Goal: Task Accomplishment & Management: Use online tool/utility

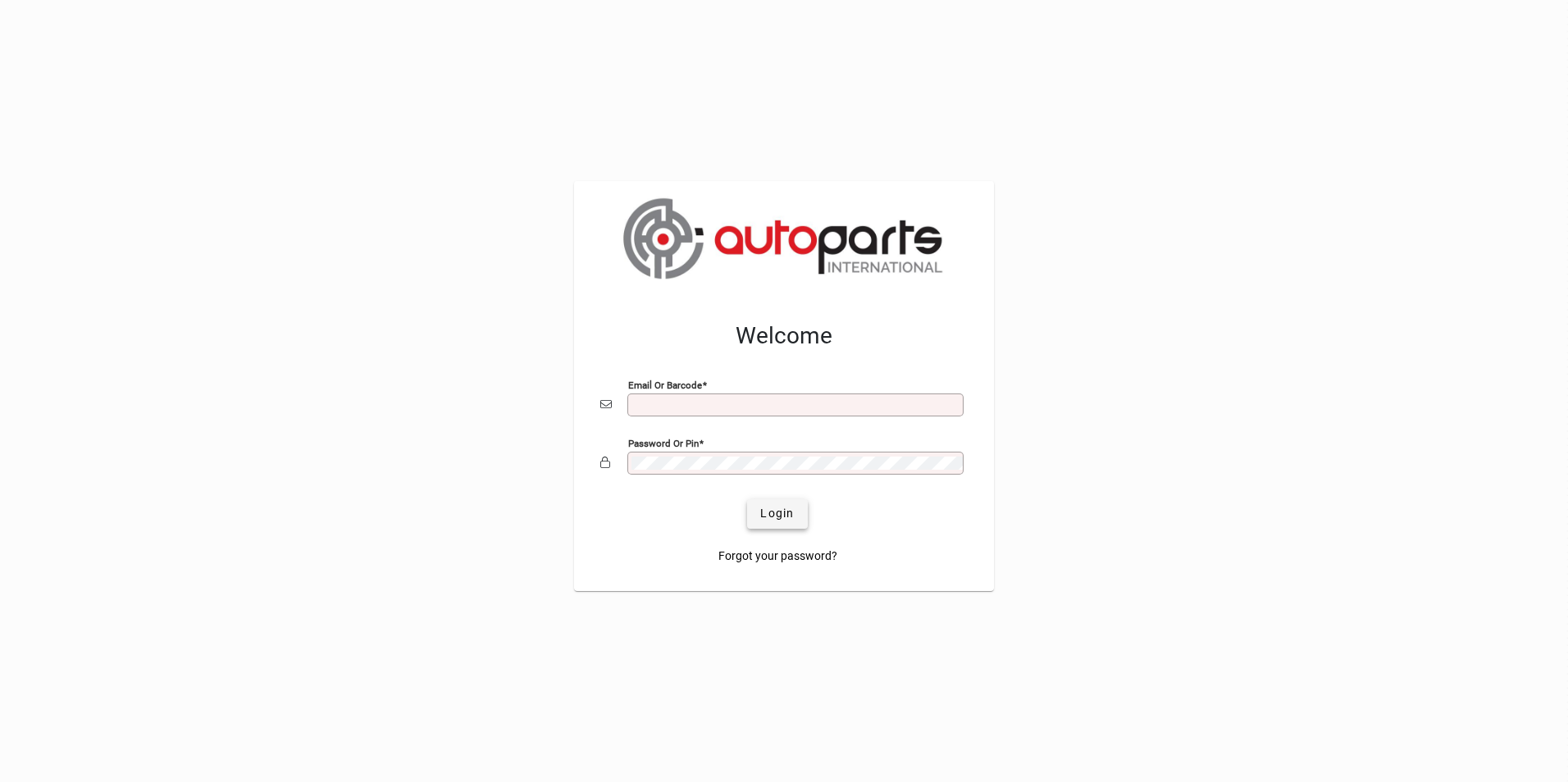
type input "**********"
click at [796, 522] on span "submit" at bounding box center [777, 514] width 60 height 40
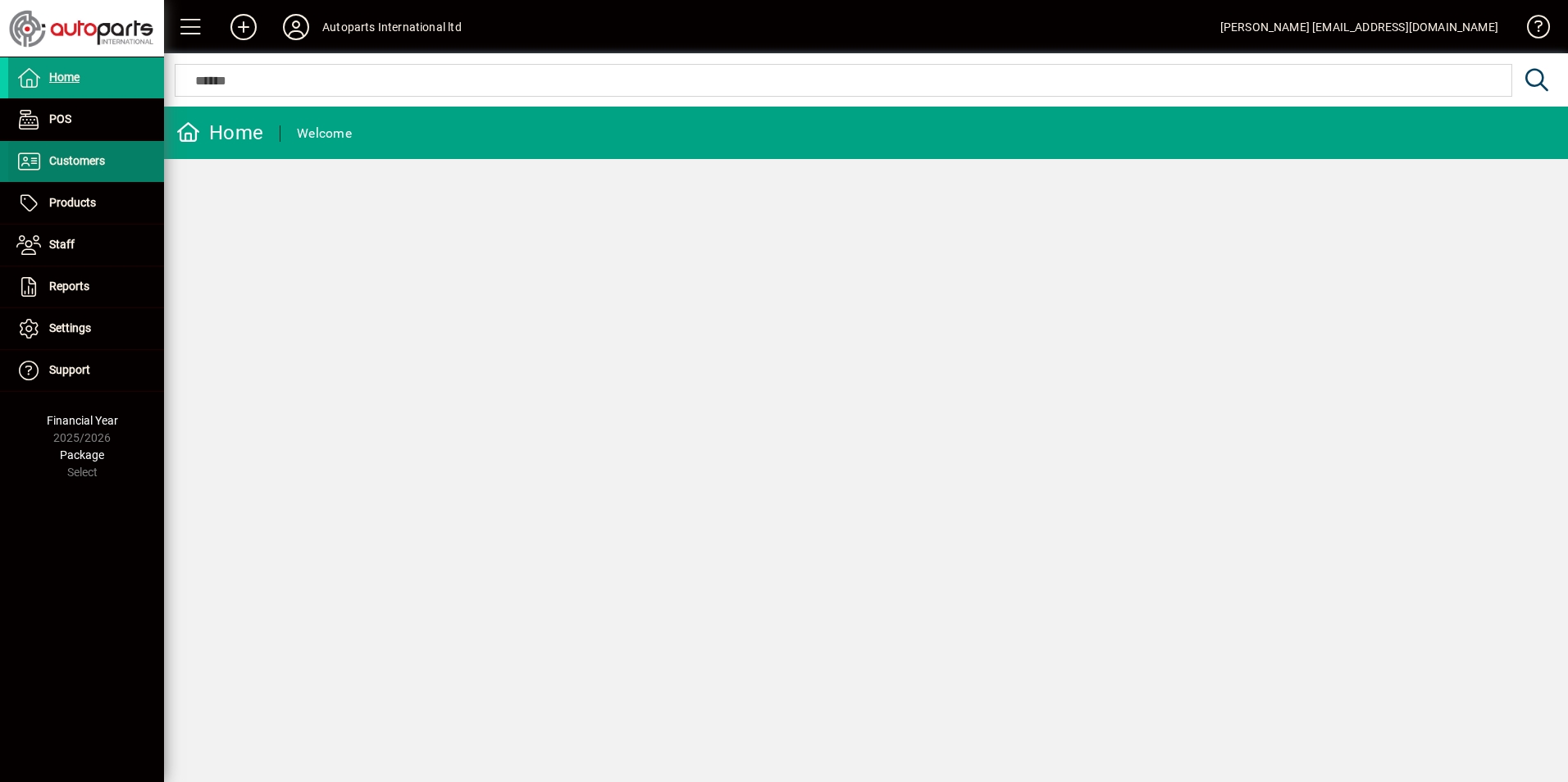
click at [78, 164] on span "Customers" at bounding box center [77, 161] width 56 height 13
